Goal: Understand process/instructions: Learn how to perform a task or action

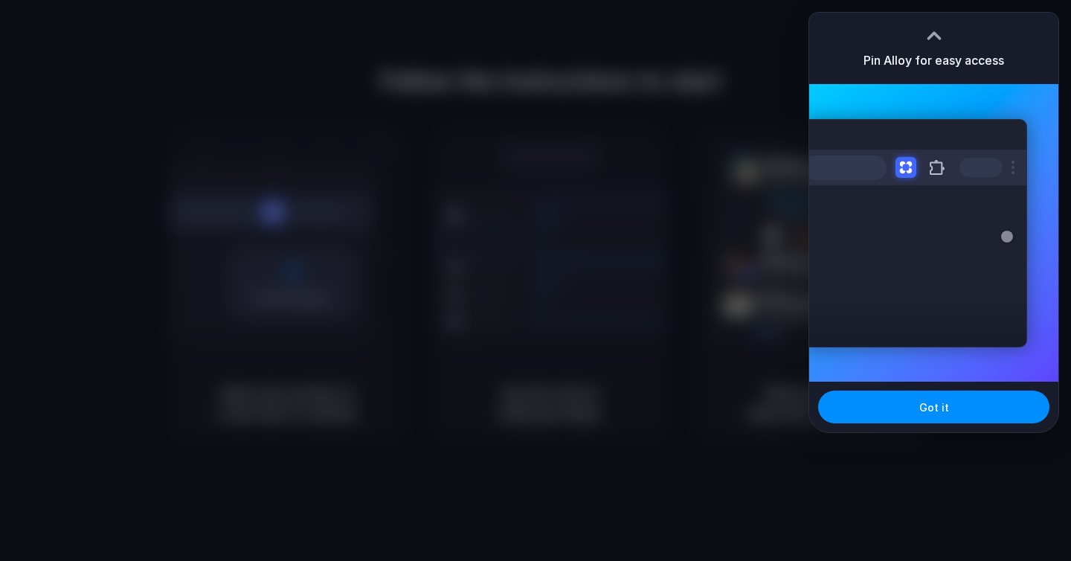
click at [535, 280] on div at bounding box center [535, 280] width 0 height 0
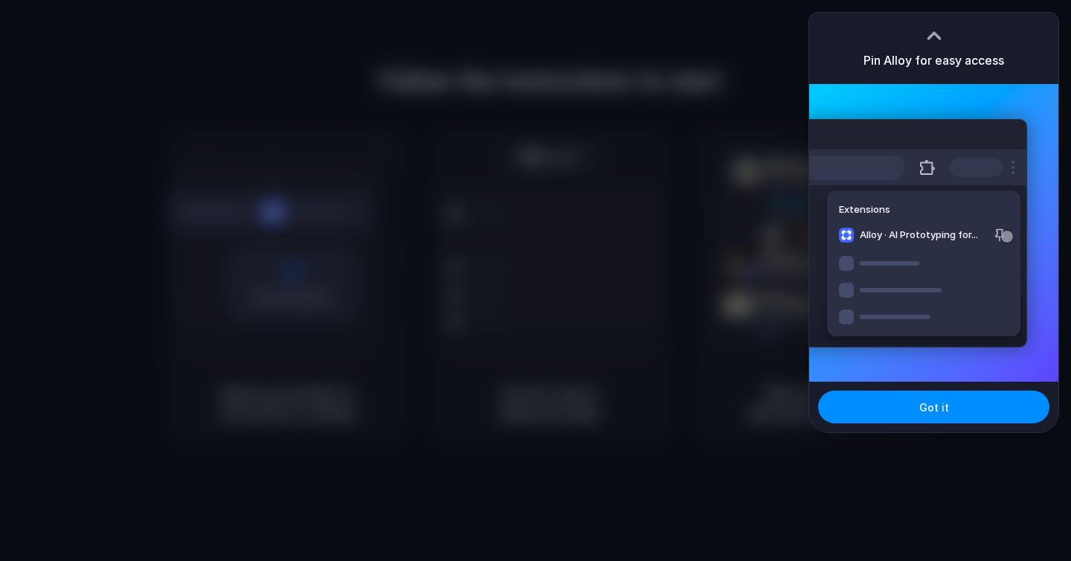
drag, startPoint x: 937, startPoint y: 28, endPoint x: 652, endPoint y: 161, distance: 314.1
click at [652, 161] on body "Follow the instructions to start Capturing page Open your product in a new tab …" at bounding box center [535, 280] width 1071 height 561
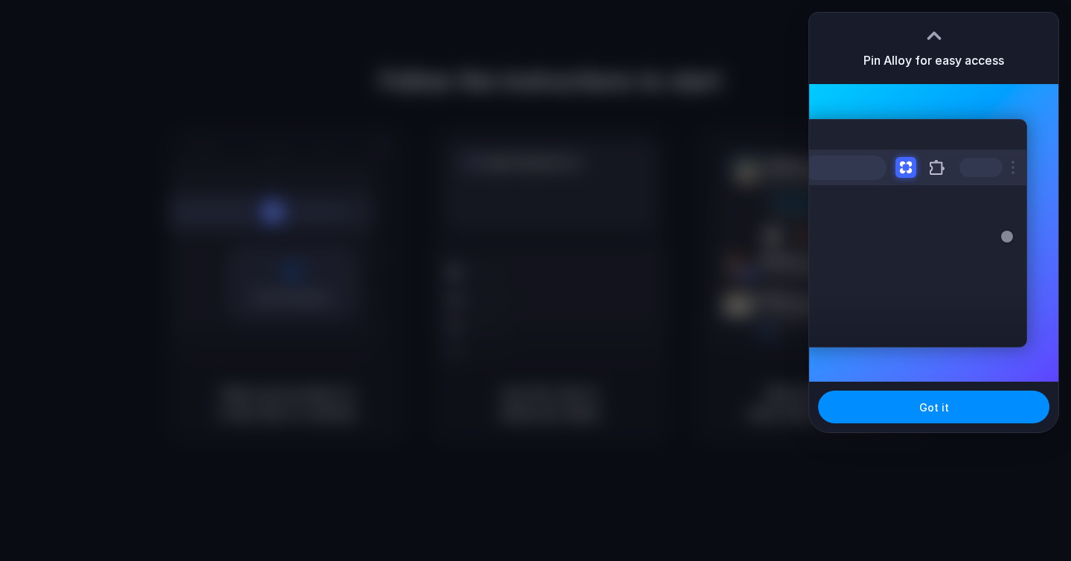
click at [812, 22] on div "Pin Alloy for easy access" at bounding box center [933, 48] width 249 height 71
click at [905, 405] on button "Got it" at bounding box center [933, 406] width 231 height 33
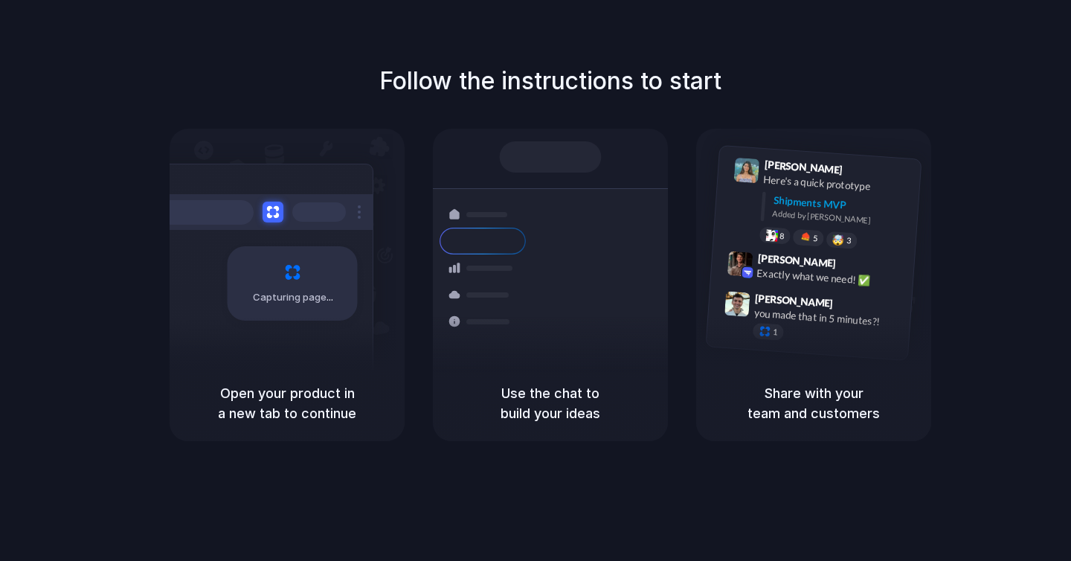
click at [535, 280] on div at bounding box center [535, 280] width 0 height 0
